Goal: Task Accomplishment & Management: Manage account settings

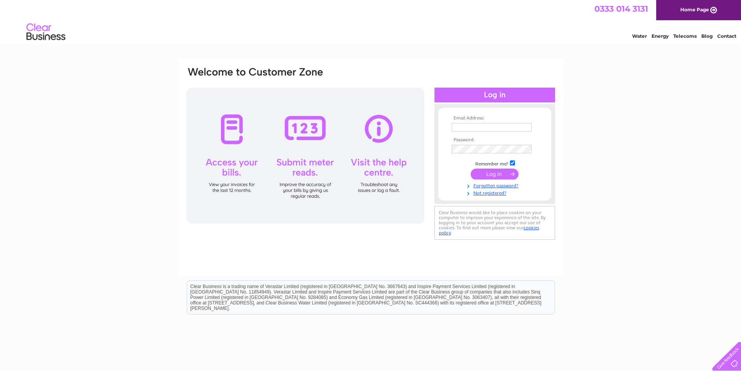
type input "bibbysofhalifax@aol.com"
click at [493, 173] on input "submit" at bounding box center [495, 173] width 48 height 11
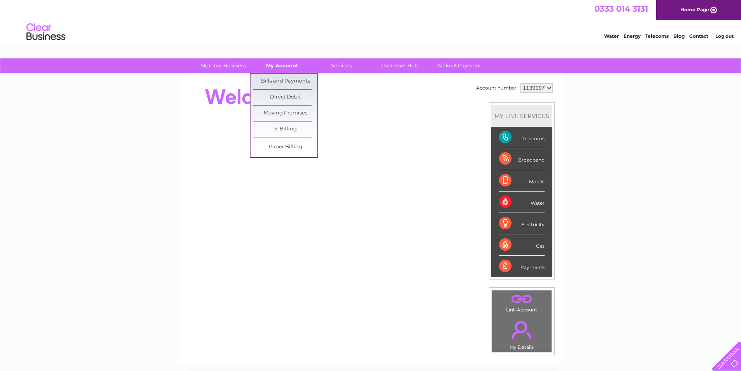
click at [280, 67] on link "My Account" at bounding box center [282, 65] width 64 height 14
click at [275, 78] on link "Bills and Payments" at bounding box center [285, 82] width 64 height 16
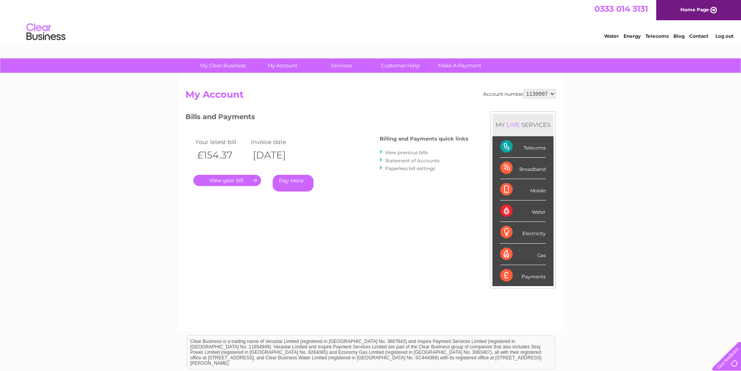
click at [233, 177] on link "." at bounding box center [227, 180] width 68 height 11
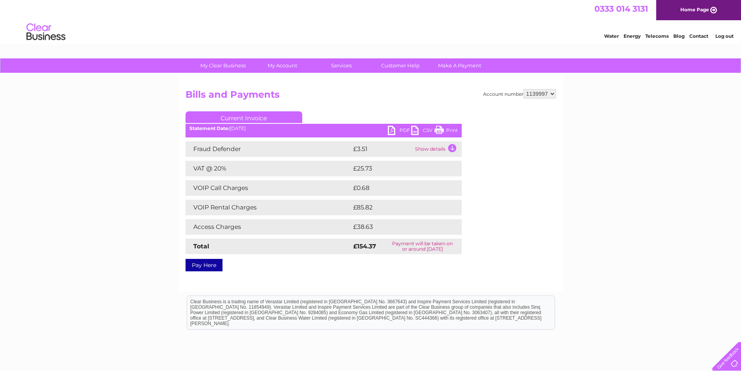
click at [392, 130] on link "PDF" at bounding box center [399, 131] width 23 height 11
